Goal: Information Seeking & Learning: Understand process/instructions

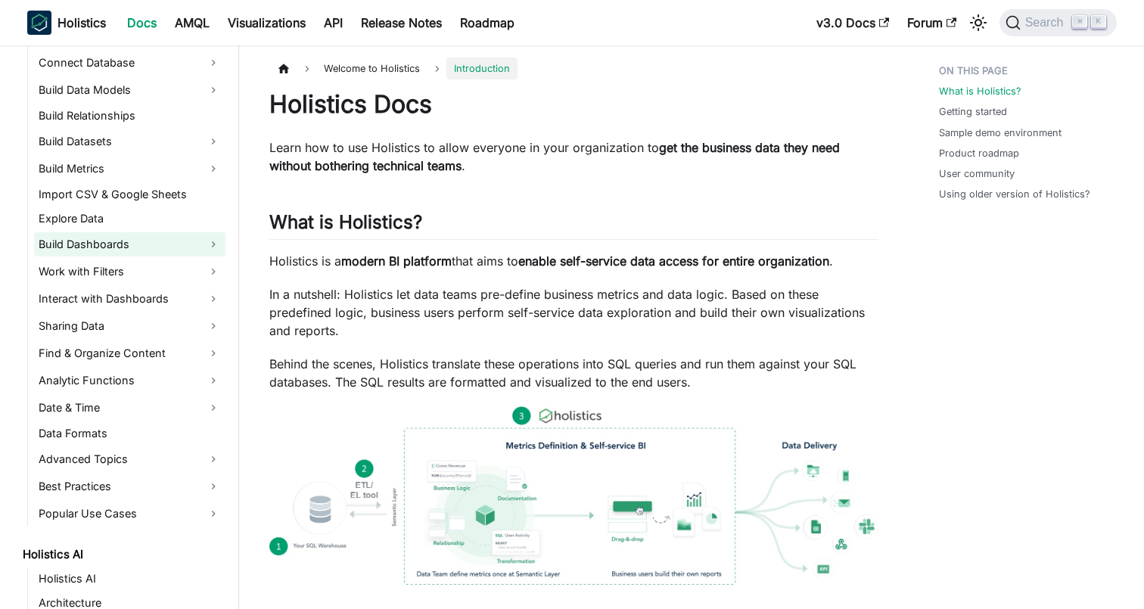
scroll to position [284, 0]
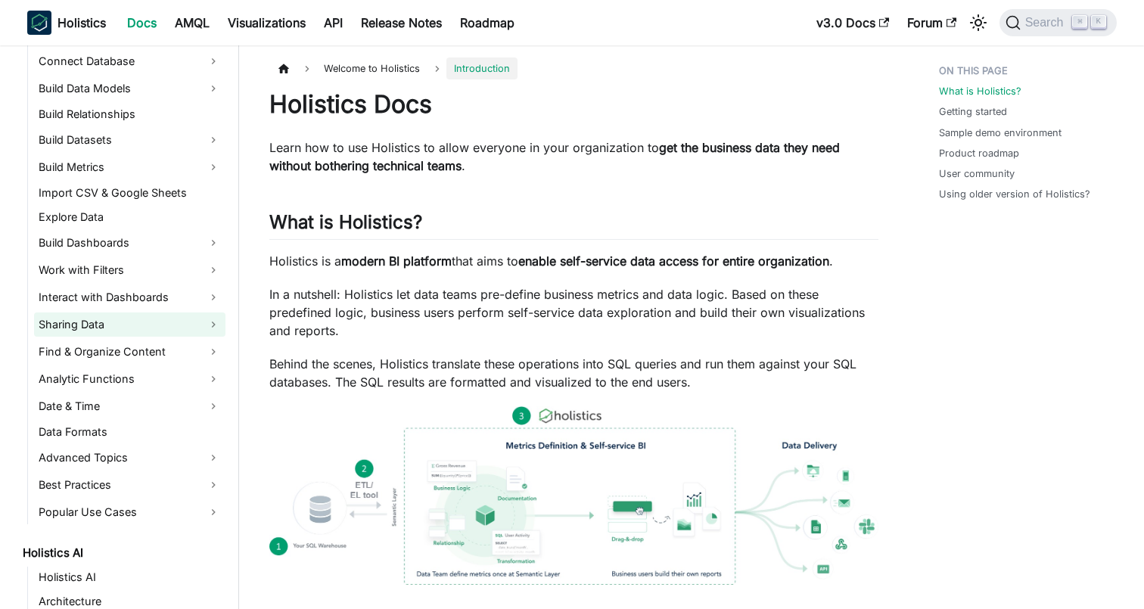
click at [123, 328] on link "Sharing Data" at bounding box center [129, 325] width 191 height 24
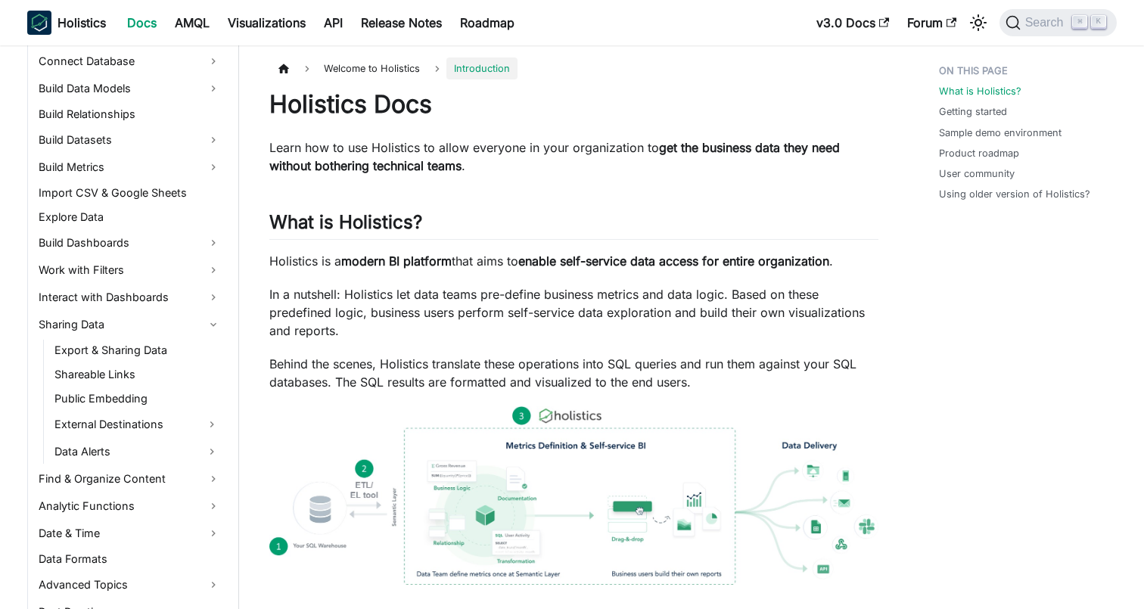
scroll to position [307, 0]
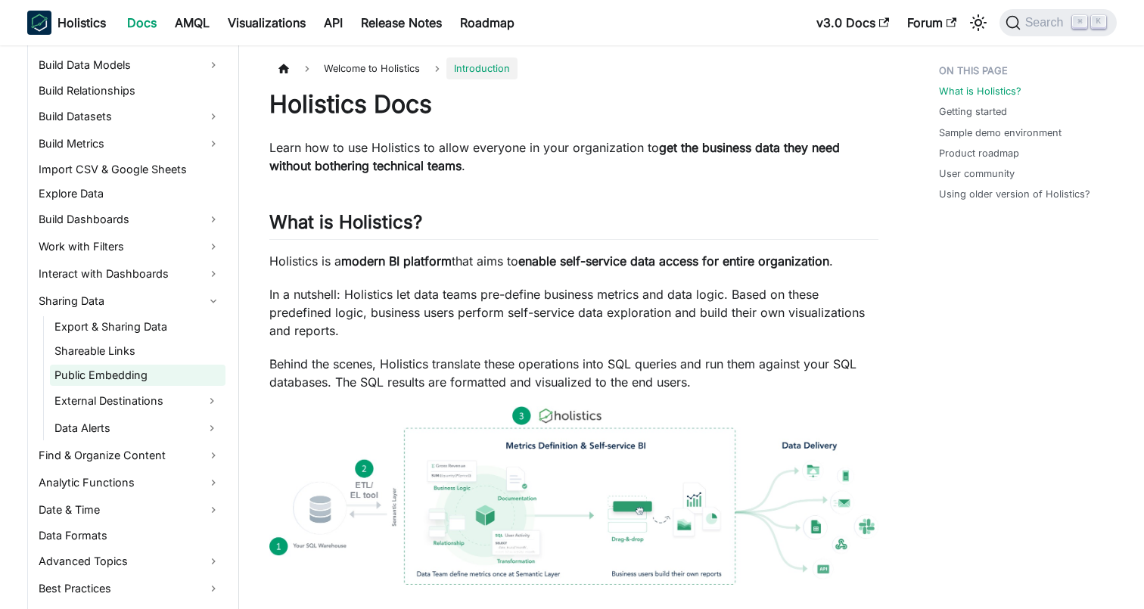
click at [149, 373] on link "Public Embedding" at bounding box center [138, 375] width 176 height 21
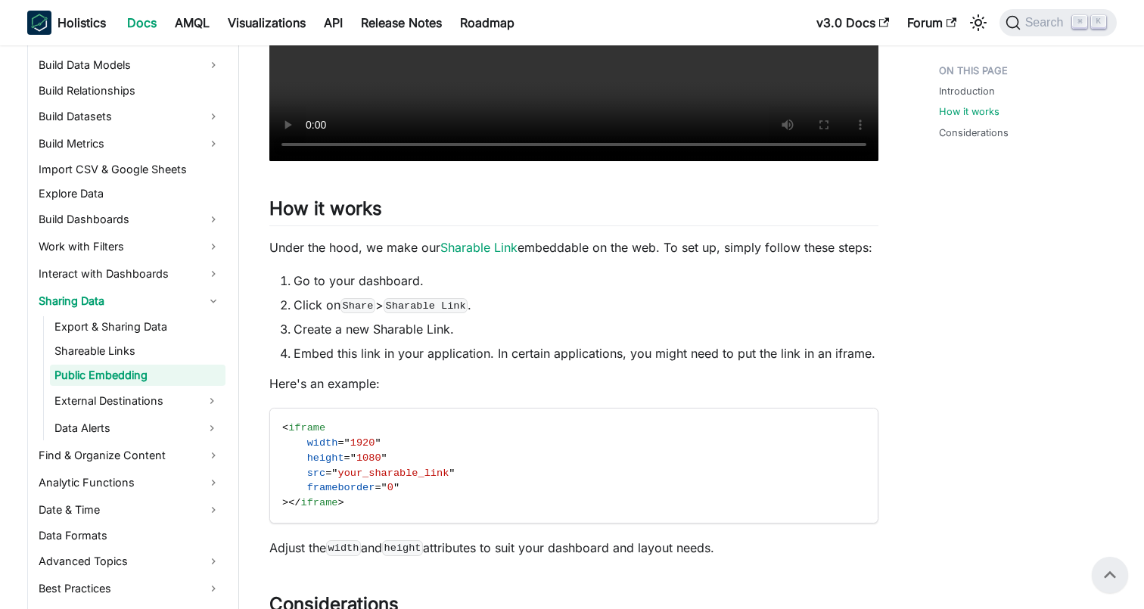
scroll to position [575, 0]
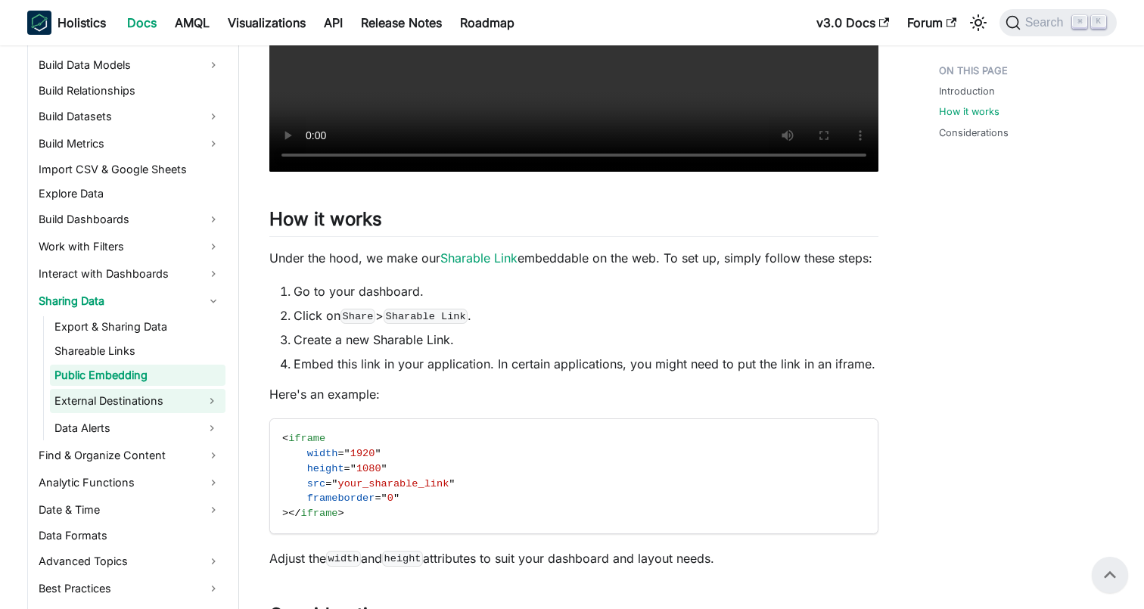
click at [155, 406] on link "External Destinations" at bounding box center [124, 401] width 148 height 24
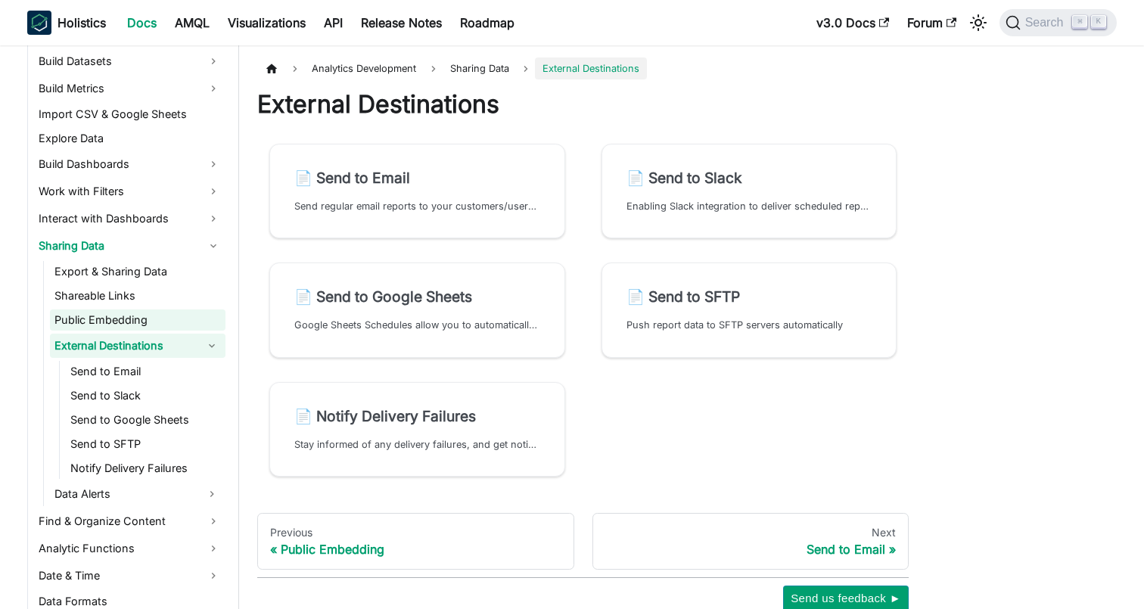
scroll to position [364, 0]
click at [166, 317] on link "Public Embedding" at bounding box center [138, 318] width 176 height 21
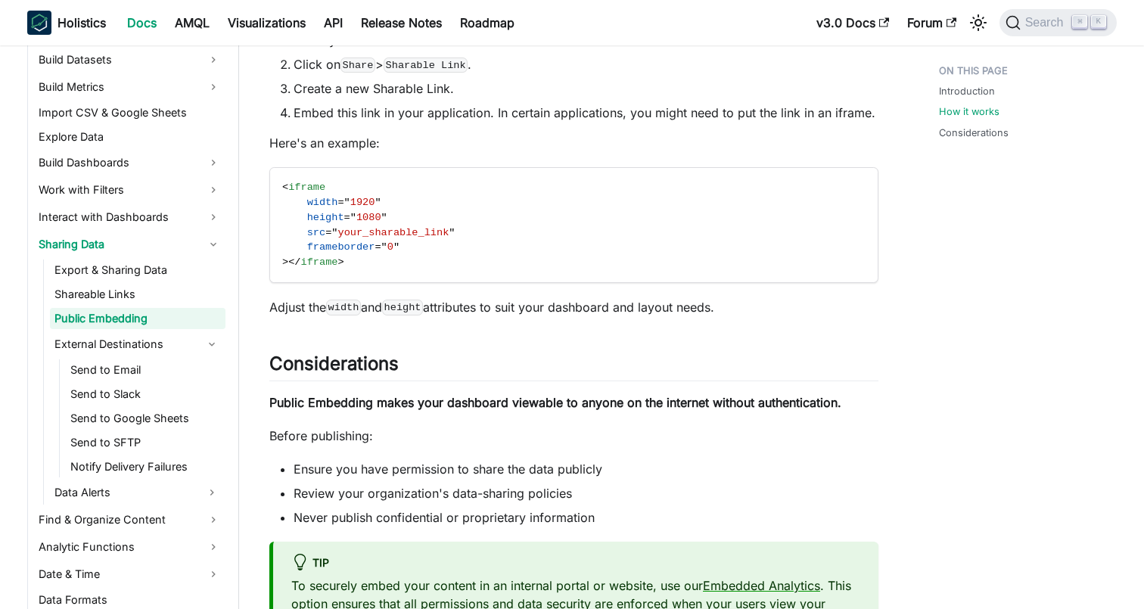
scroll to position [907, 0]
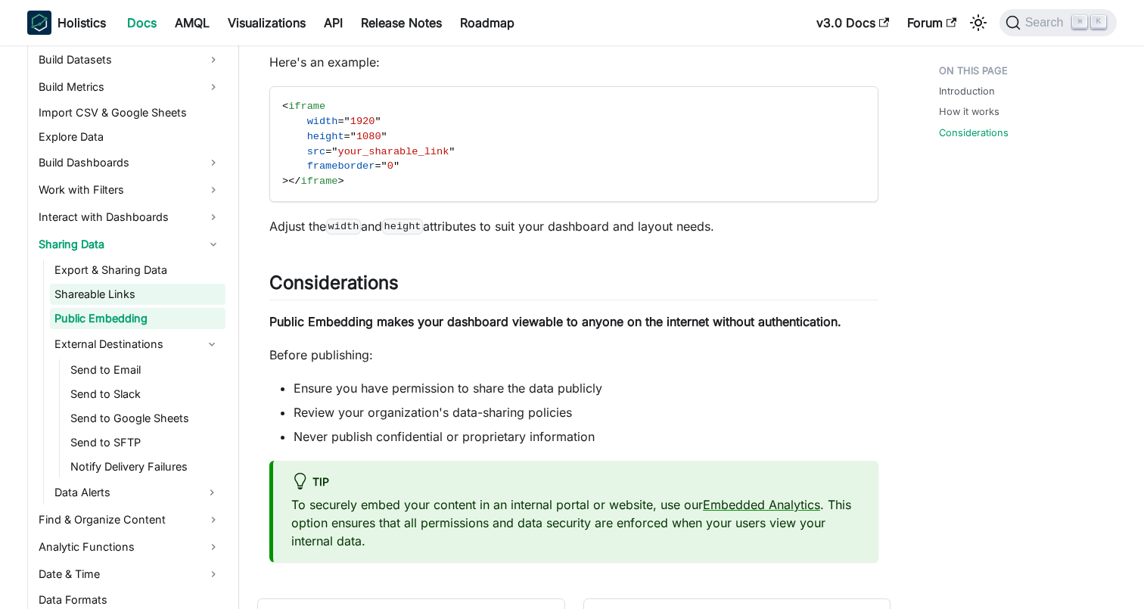
click at [154, 289] on link "Shareable Links" at bounding box center [138, 294] width 176 height 21
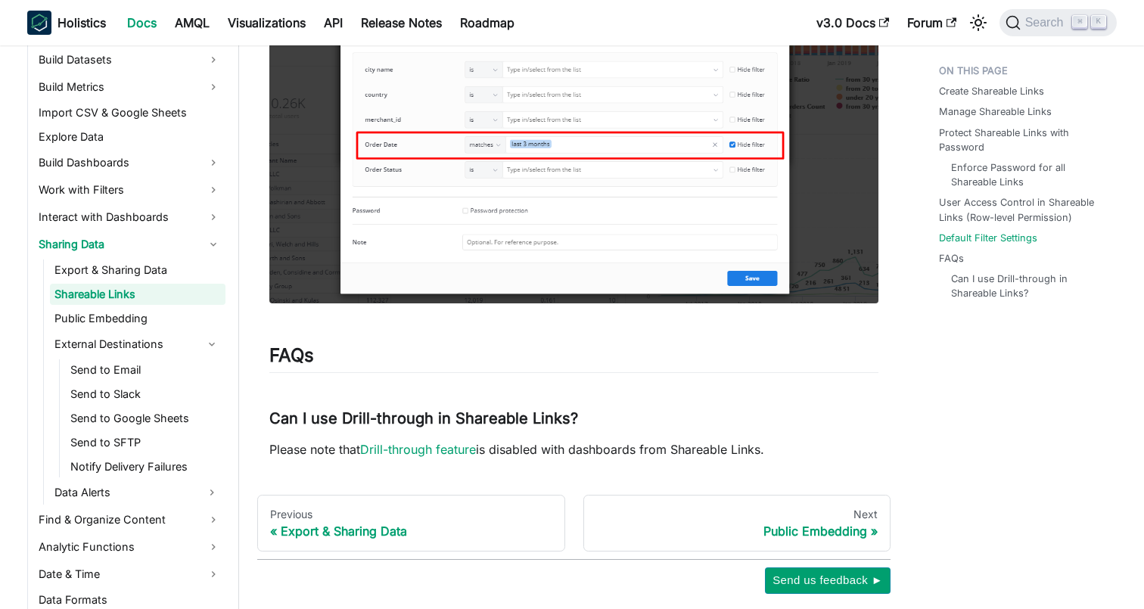
scroll to position [3228, 0]
